Goal: Transaction & Acquisition: Book appointment/travel/reservation

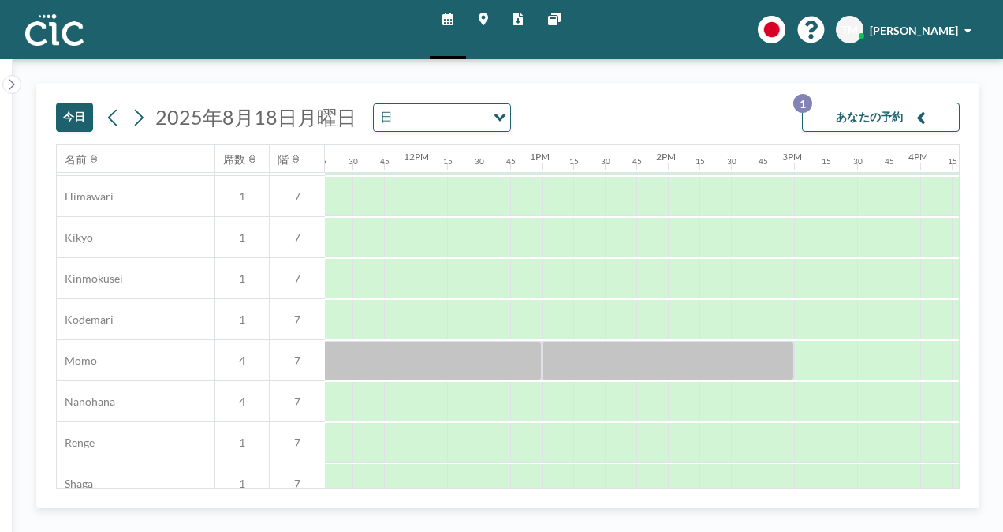
scroll to position [610, 1295]
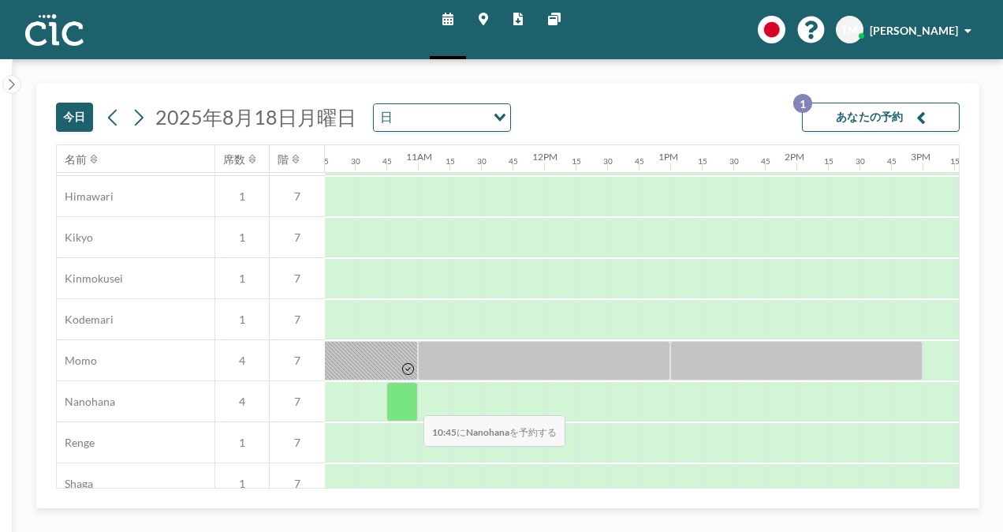
click at [412, 403] on div at bounding box center [402, 401] width 32 height 39
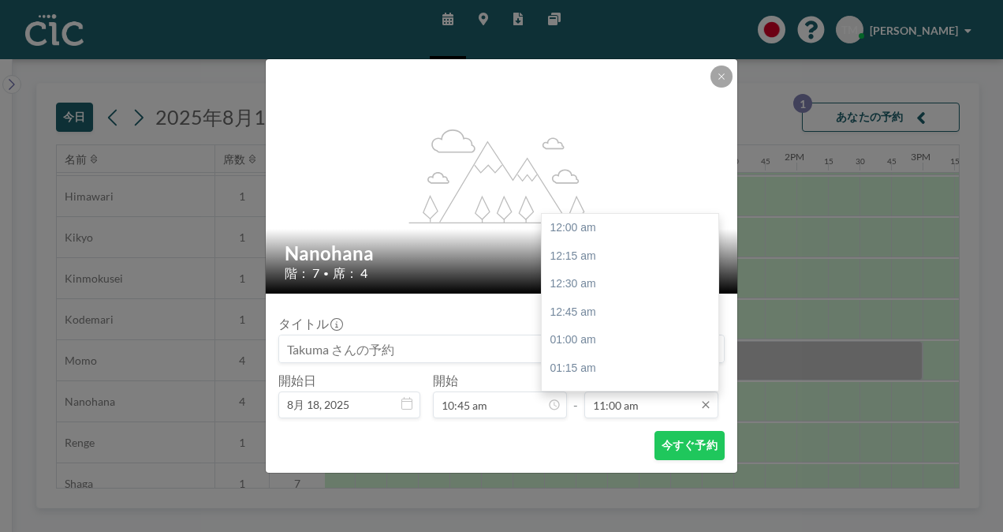
scroll to position [1235, 0]
click at [610, 318] on div "11:45 am" at bounding box center [634, 312] width 185 height 28
type input "11:45 am"
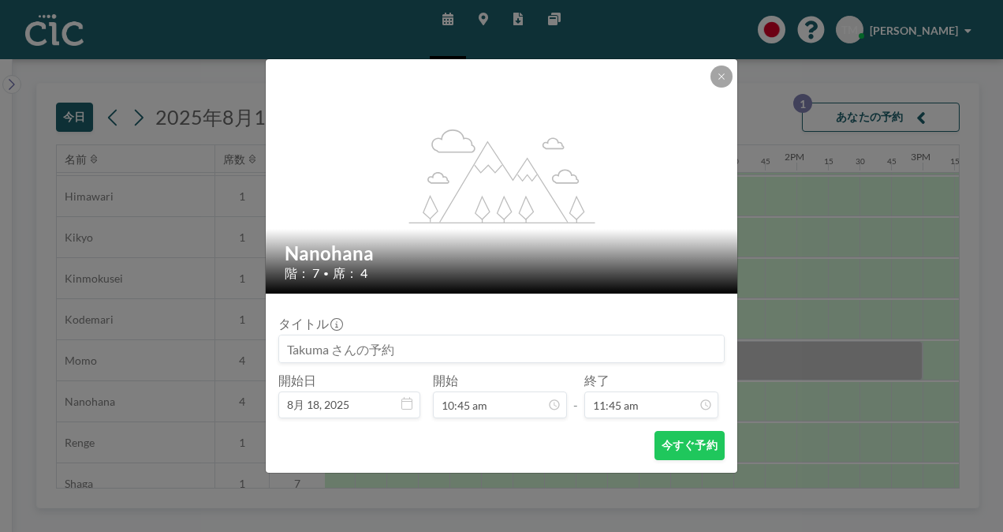
scroll to position [1320, 0]
click at [672, 450] on button "今すぐ予約" at bounding box center [690, 445] width 70 height 29
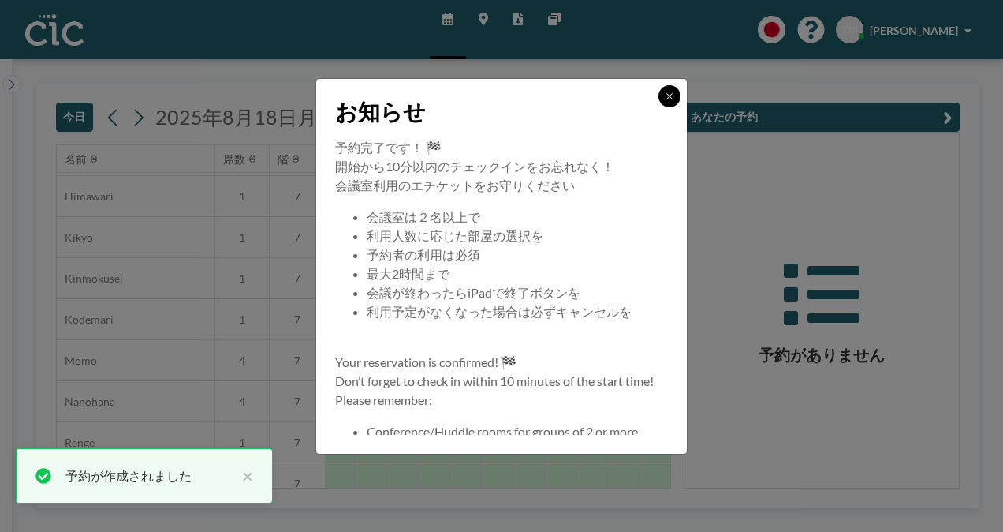
click at [666, 91] on icon at bounding box center [669, 95] width 9 height 9
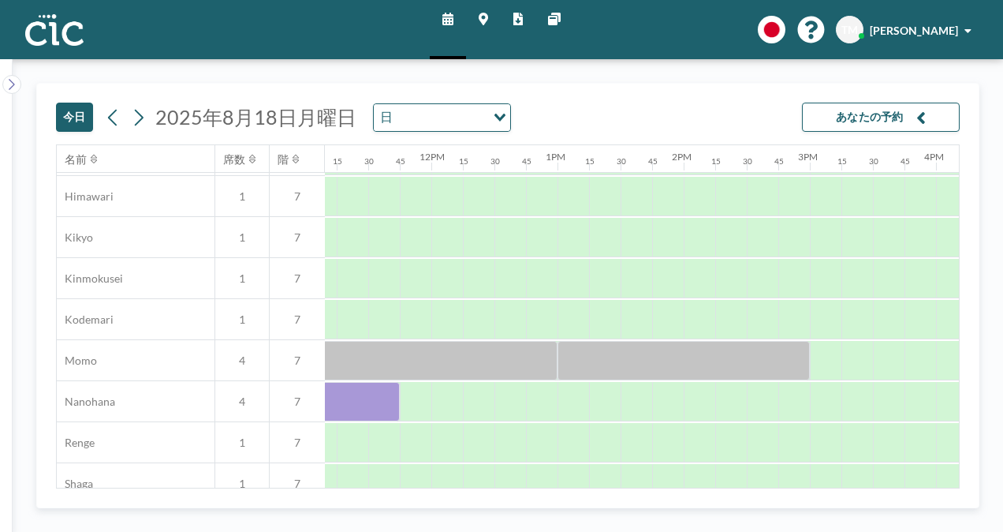
scroll to position [610, 1440]
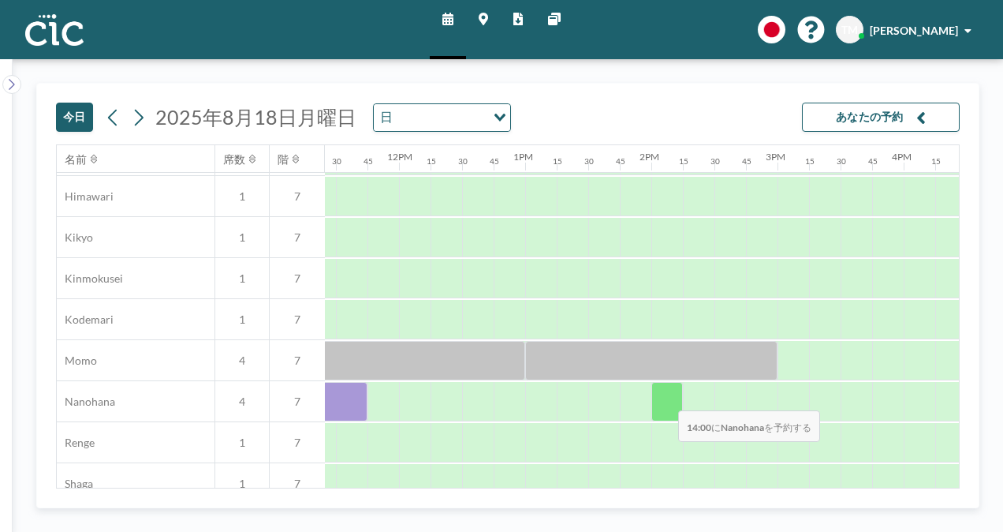
click at [663, 399] on div at bounding box center [667, 401] width 32 height 39
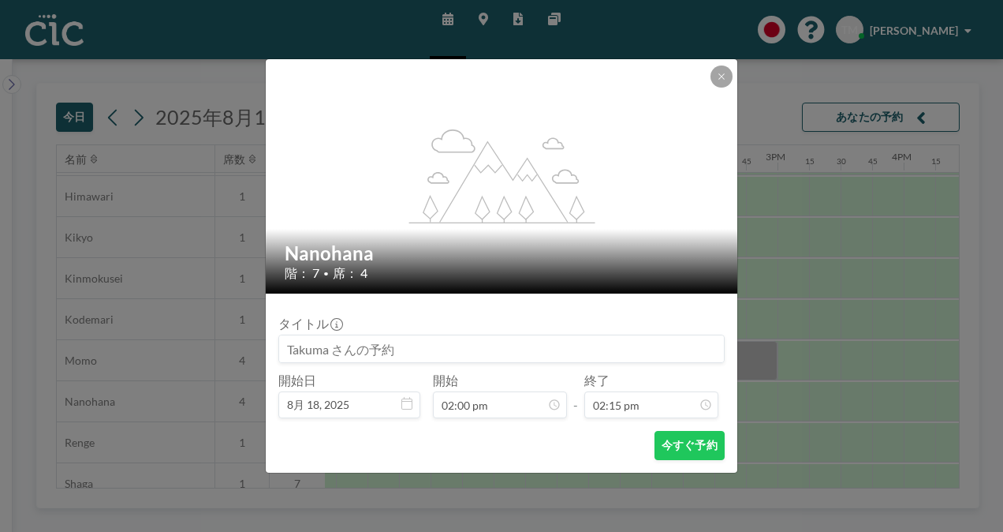
scroll to position [1600, 0]
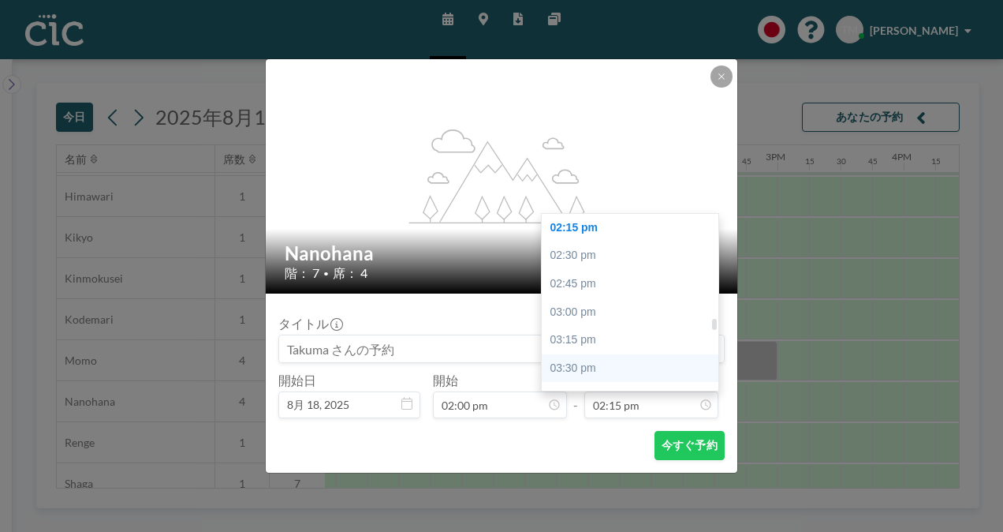
click at [614, 358] on div "03:30 pm" at bounding box center [634, 368] width 185 height 28
type input "03:30 pm"
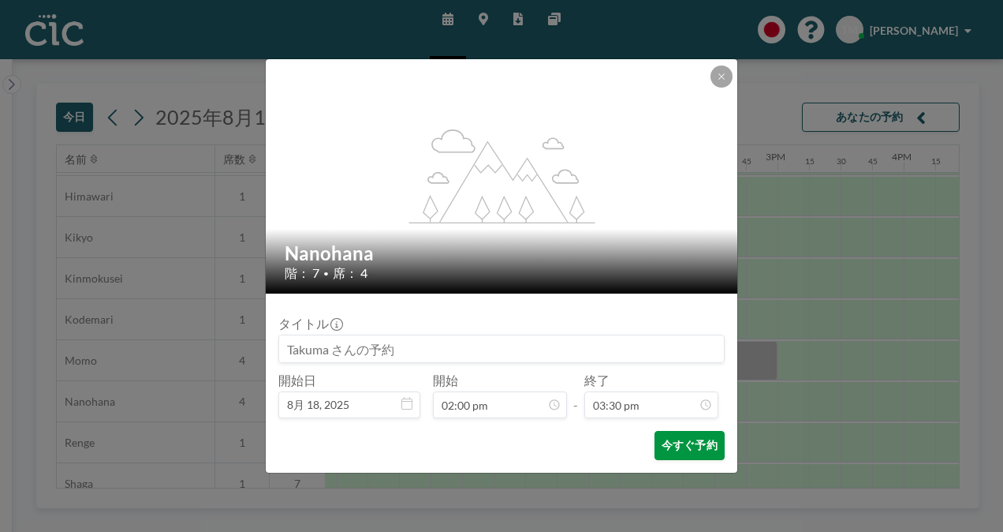
scroll to position [0, 0]
click at [689, 440] on button "今すぐ予約" at bounding box center [690, 445] width 70 height 29
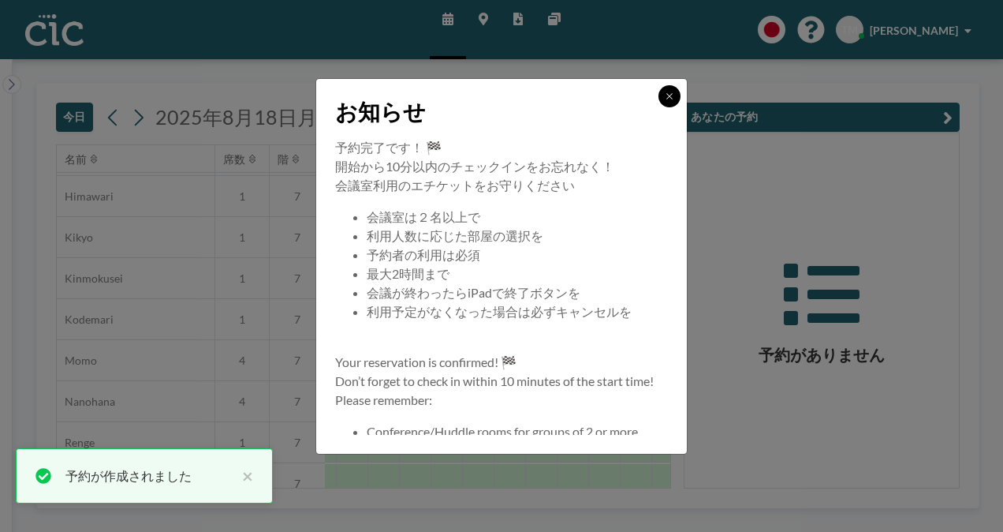
click at [675, 93] on button at bounding box center [670, 96] width 22 height 22
